Goal: Find specific page/section: Find specific page/section

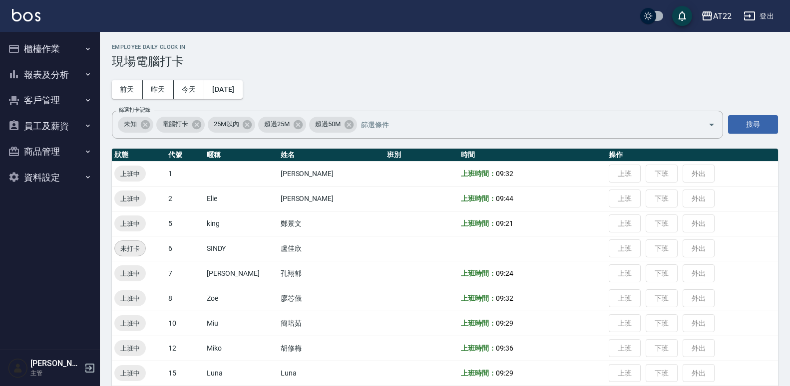
click at [81, 53] on button "櫃檯作業" at bounding box center [50, 49] width 92 height 26
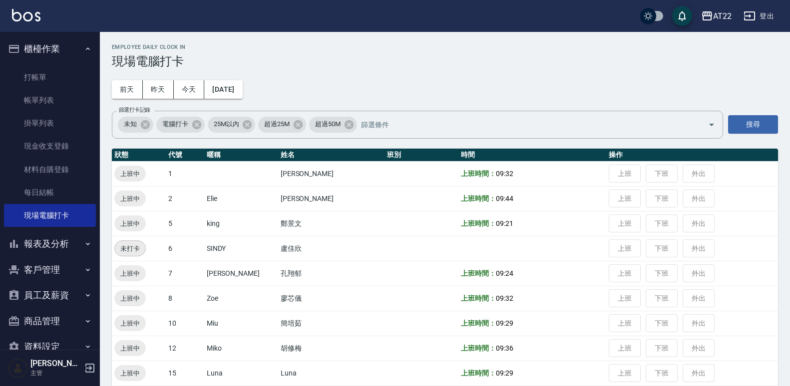
click at [85, 49] on icon "button" at bounding box center [88, 49] width 8 height 8
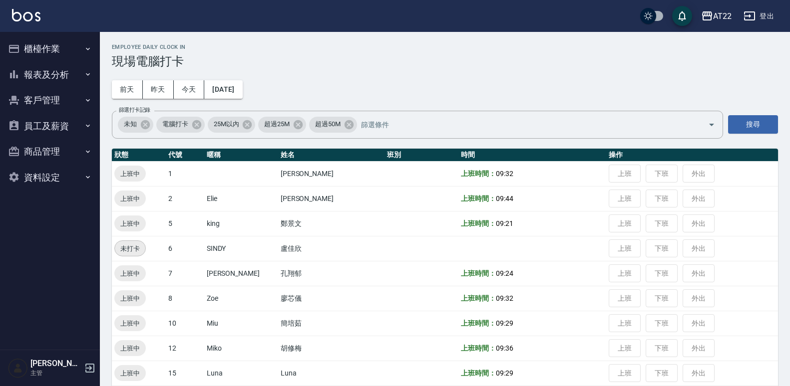
click at [76, 72] on button "報表及分析" at bounding box center [50, 75] width 92 height 26
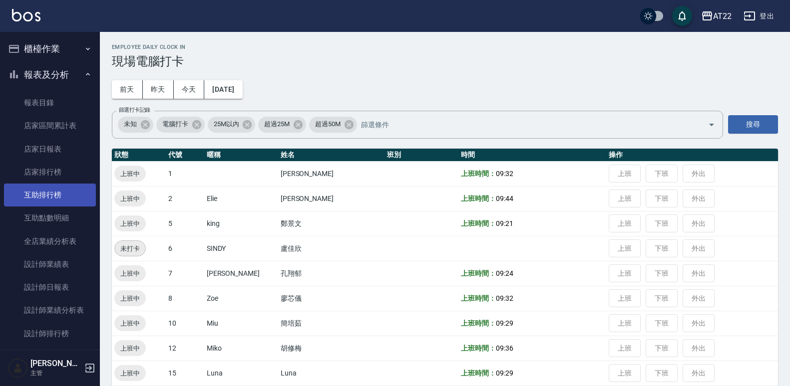
click at [61, 193] on link "互助排行榜" at bounding box center [50, 195] width 92 height 23
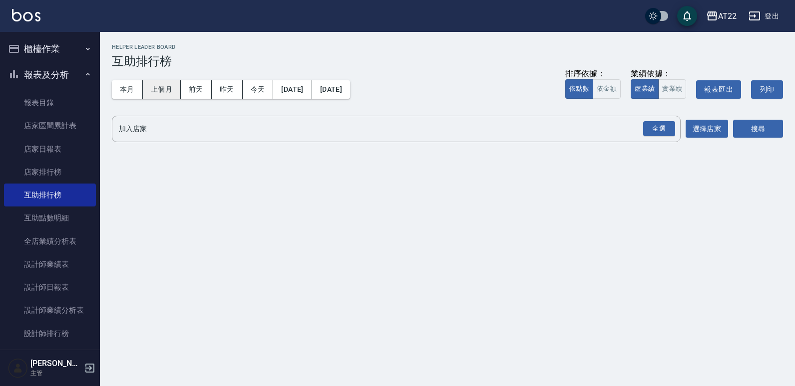
click at [161, 88] on button "上個月" at bounding box center [162, 89] width 38 height 18
click at [132, 82] on button "本月" at bounding box center [127, 89] width 31 height 18
click at [662, 128] on div "全選" at bounding box center [659, 128] width 32 height 15
click at [767, 137] on button "搜尋" at bounding box center [758, 129] width 50 height 18
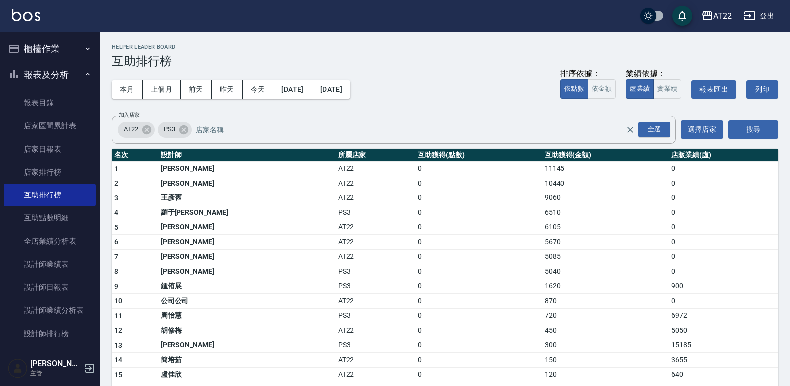
click at [68, 39] on button "櫃檯作業" at bounding box center [50, 49] width 92 height 26
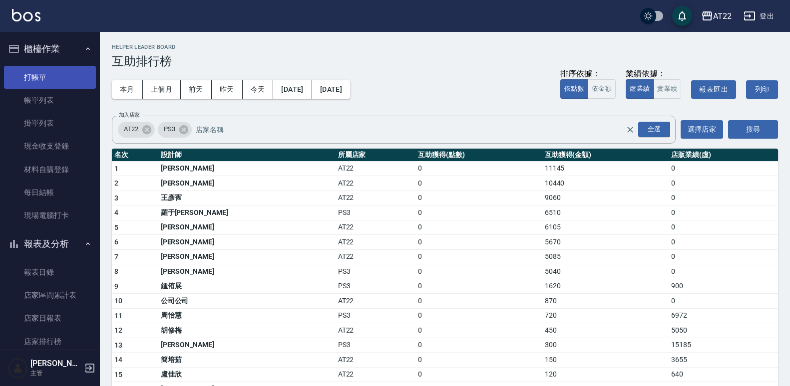
click at [61, 72] on link "打帳單" at bounding box center [50, 77] width 92 height 23
